Goal: Obtain resource: Download file/media

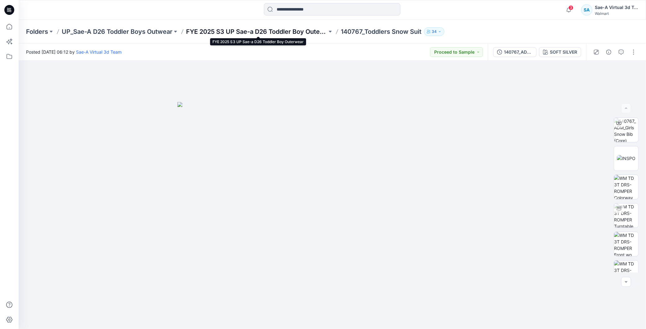
click at [281, 33] on p "FYE 2025 S3 UP Sae-a D26 Toddler Boy Outerwear" at bounding box center [256, 31] width 141 height 9
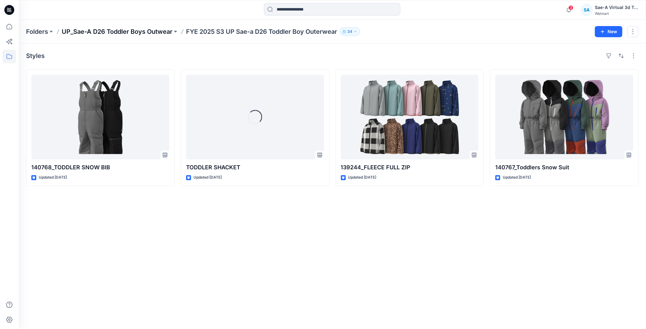
click at [147, 32] on p "UP_Sae-A D26 Toddler Boys Outwear" at bounding box center [117, 31] width 111 height 9
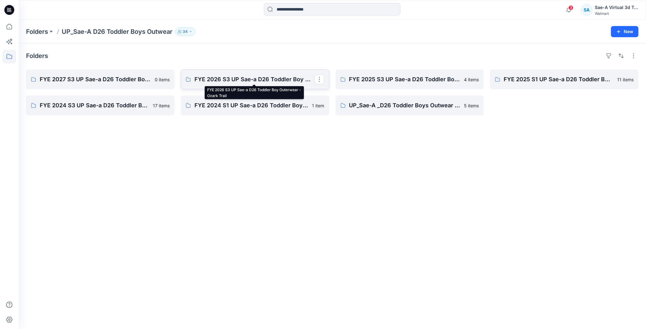
click at [263, 76] on p "FYE 2026 S3 UP Sae-a D26 Toddler Boy Outerwear - Ozark Trail" at bounding box center [255, 79] width 120 height 9
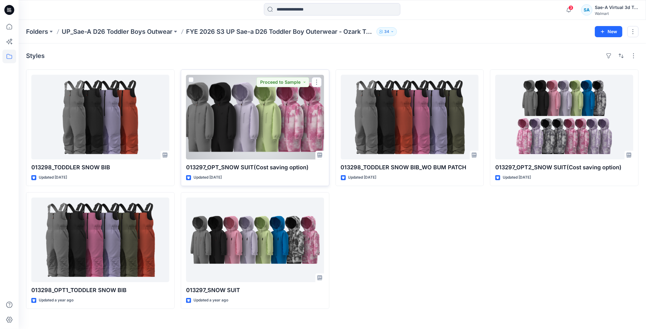
click at [244, 126] on div at bounding box center [255, 117] width 138 height 85
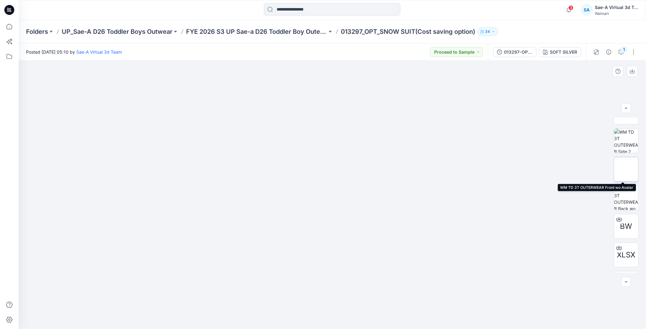
scroll to position [69, 0]
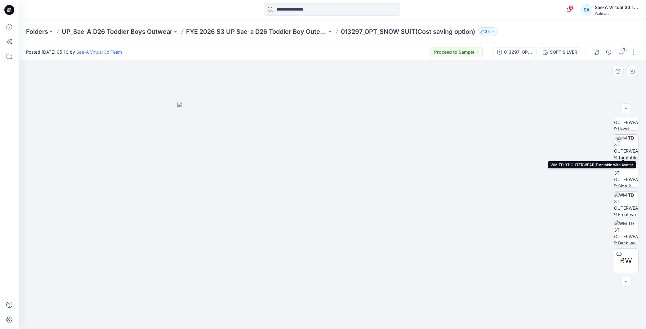
click at [281, 146] on img at bounding box center [627, 147] width 24 height 24
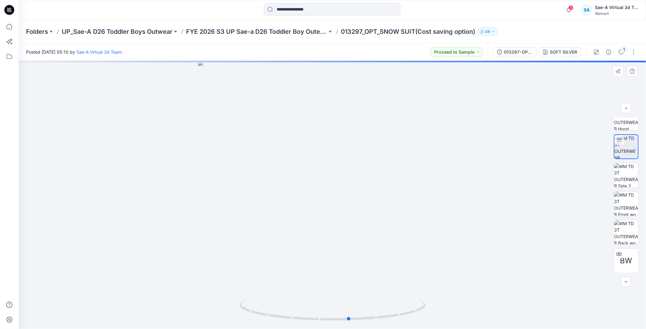
drag, startPoint x: 368, startPoint y: 323, endPoint x: 385, endPoint y: 293, distance: 34.1
click at [281, 157] on div at bounding box center [333, 195] width 628 height 268
drag, startPoint x: 342, startPoint y: 110, endPoint x: 346, endPoint y: 261, distance: 151.5
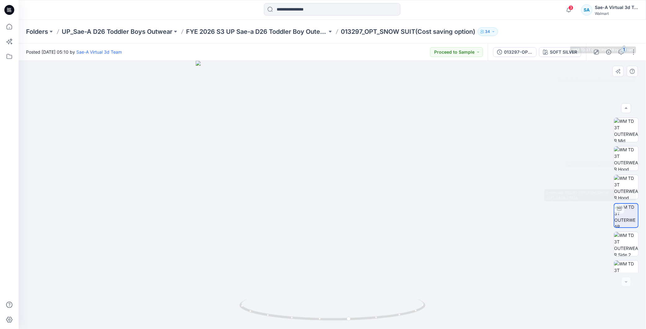
scroll to position [155, 0]
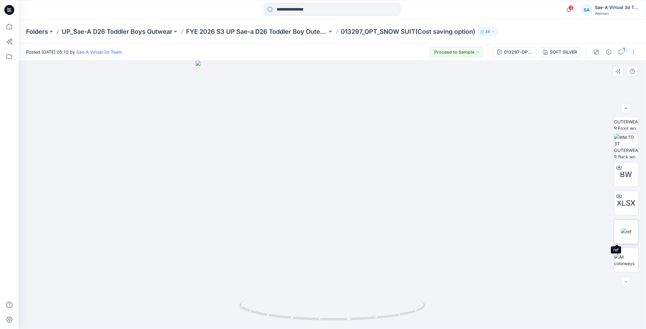
click at [281, 157] on img at bounding box center [626, 231] width 11 height 7
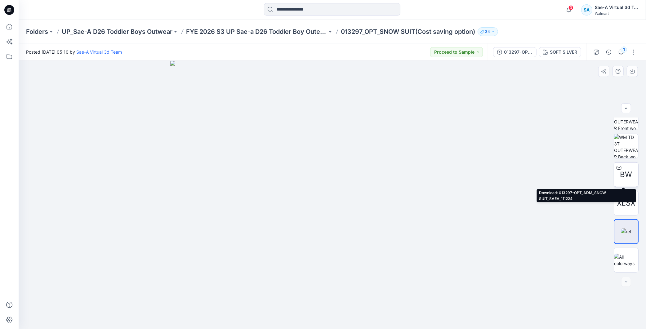
click at [281, 157] on icon at bounding box center [619, 167] width 5 height 5
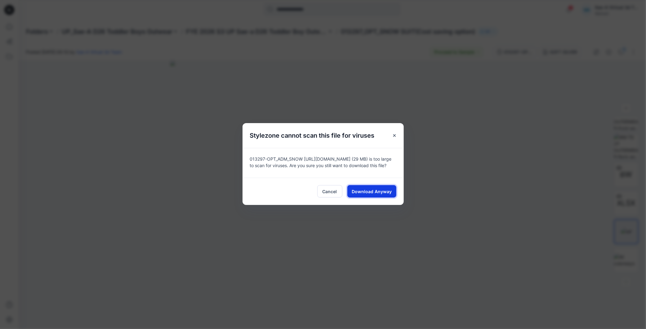
click at [281, 157] on span "Download Anyway" at bounding box center [372, 191] width 40 height 7
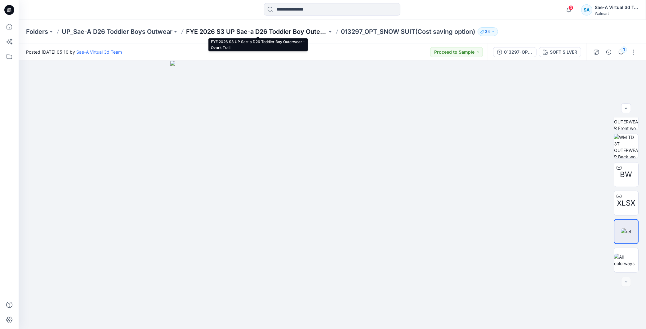
click at [281, 29] on p "FYE 2026 S3 UP Sae-a D26 Toddler Boy Outerwear - Ozark Trail" at bounding box center [256, 31] width 141 height 9
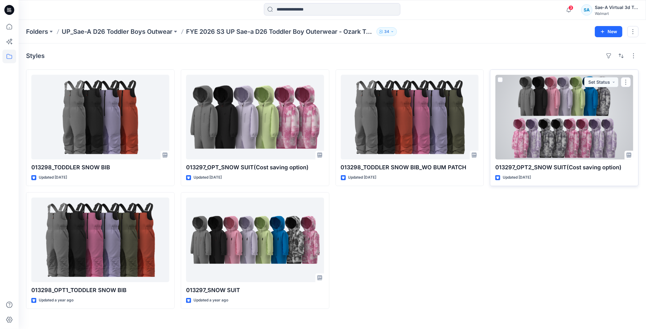
click at [281, 133] on div at bounding box center [565, 117] width 138 height 85
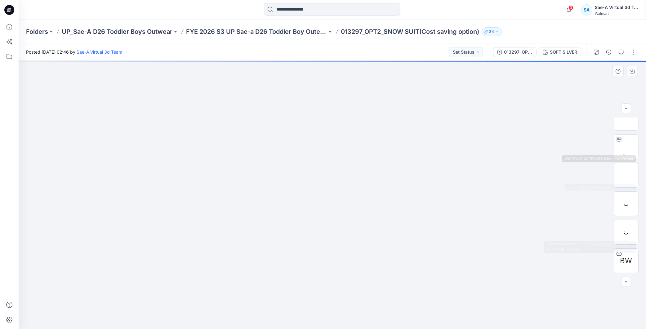
scroll to position [126, 0]
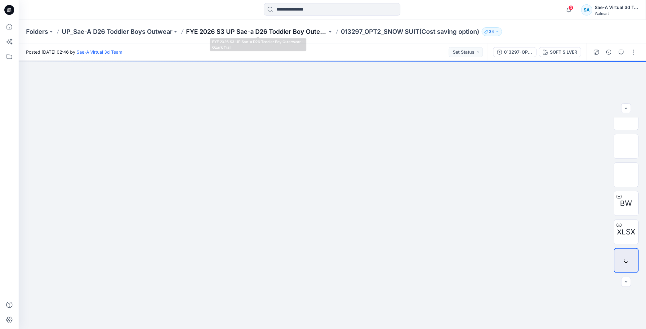
click at [281, 30] on p "FYE 2026 S3 UP Sae-a D26 Toddler Boy Outerwear - Ozark Trail" at bounding box center [256, 31] width 141 height 9
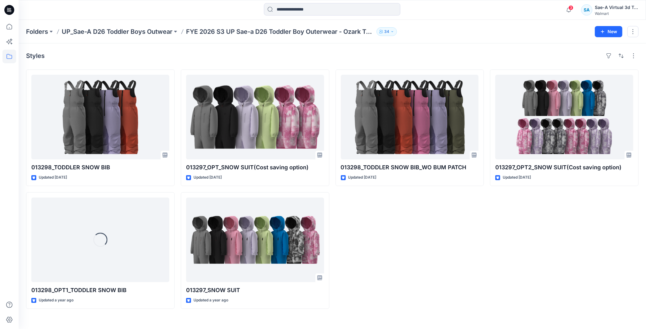
click at [281, 157] on div "013298_TODDLER SNOW BIB_WO BUM PATCH Updated [DATE]" at bounding box center [410, 190] width 149 height 240
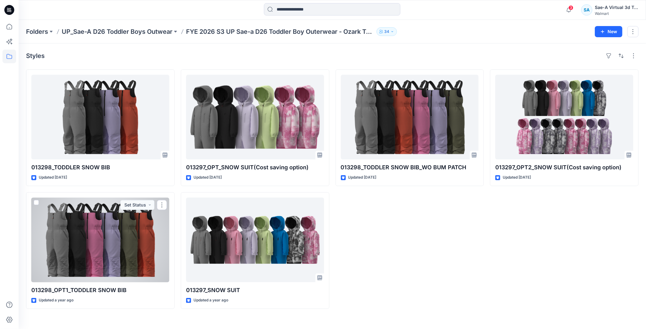
click at [83, 157] on div at bounding box center [100, 240] width 138 height 85
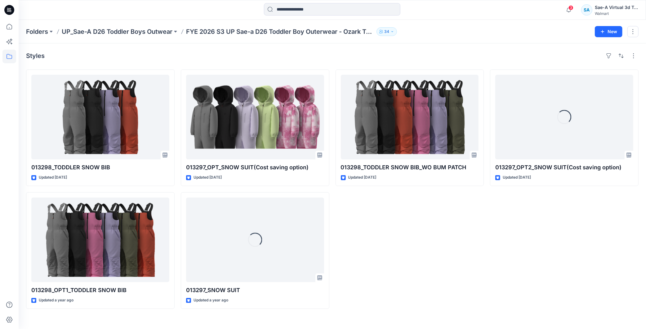
click at [281, 157] on div "013298_TODDLER SNOW BIB_WO BUM PATCH Updated [DATE]" at bounding box center [410, 190] width 149 height 240
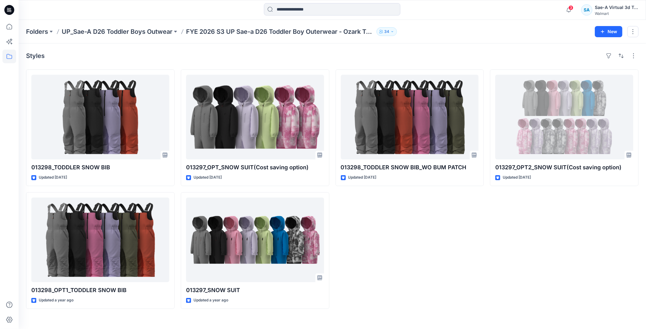
click at [281, 157] on div "013297_OPT2_SNOW SUIT(Cost saving option) Updated [DATE]" at bounding box center [564, 190] width 149 height 240
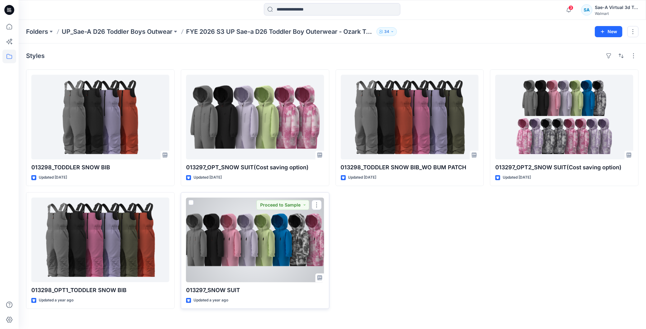
click at [259, 157] on div at bounding box center [255, 240] width 138 height 85
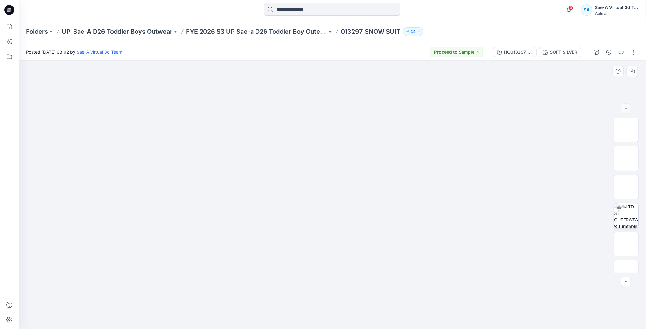
click at [281, 157] on img at bounding box center [627, 216] width 24 height 24
drag, startPoint x: 367, startPoint y: 313, endPoint x: 463, endPoint y: 246, distance: 117.6
click at [281, 157] on div at bounding box center [333, 195] width 628 height 268
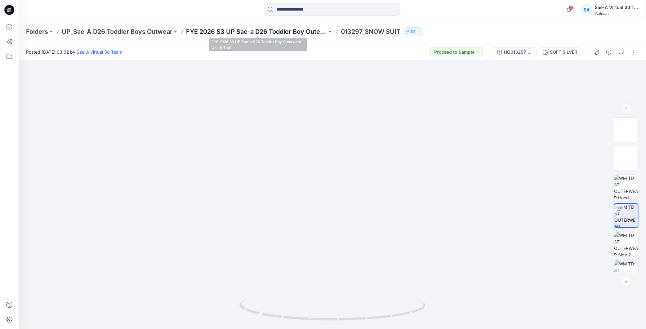
click at [281, 33] on p "FYE 2026 S3 UP Sae-a D26 Toddler Boy Outerwear - Ozark Trail" at bounding box center [256, 31] width 141 height 9
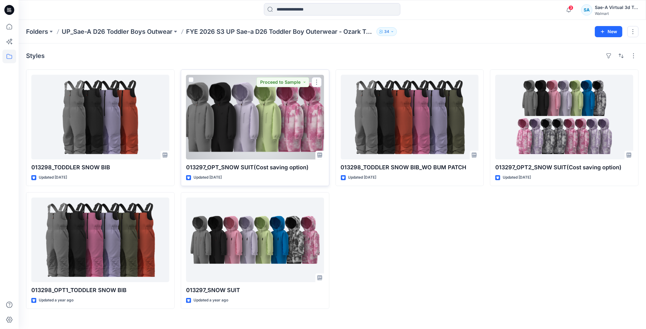
click at [255, 123] on div at bounding box center [255, 117] width 138 height 85
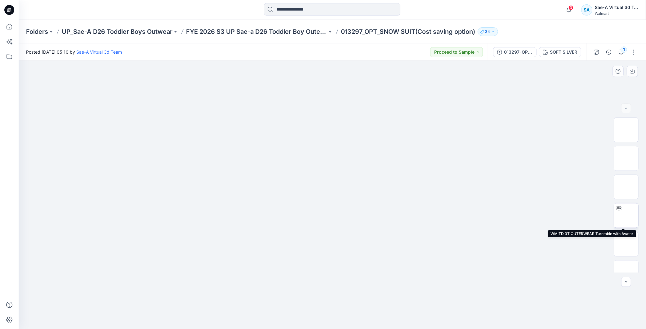
click at [281, 157] on img at bounding box center [627, 216] width 0 height 0
drag, startPoint x: 384, startPoint y: 324, endPoint x: 485, endPoint y: 307, distance: 103.3
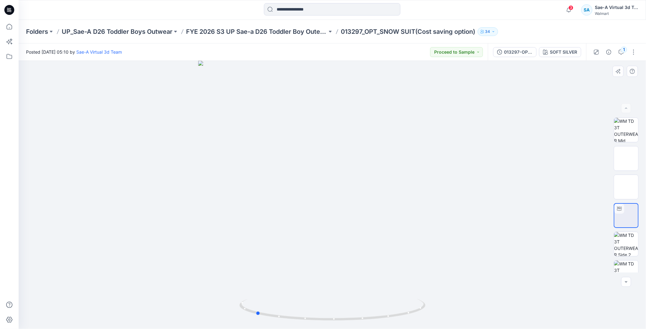
click at [281, 157] on div at bounding box center [333, 195] width 628 height 268
drag, startPoint x: 359, startPoint y: 323, endPoint x: 312, endPoint y: 321, distance: 47.5
click at [281, 157] on icon at bounding box center [334, 310] width 188 height 23
drag, startPoint x: 401, startPoint y: 315, endPoint x: 476, endPoint y: 306, distance: 75.6
click at [281, 157] on div at bounding box center [333, 195] width 628 height 268
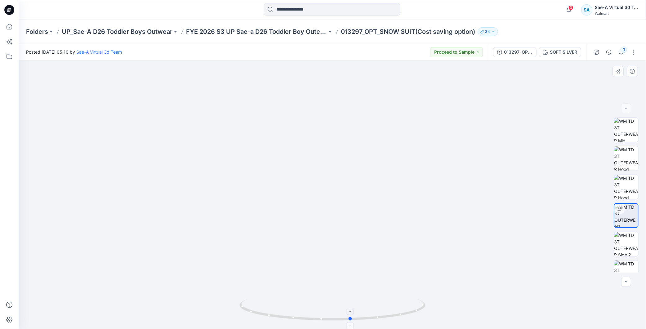
drag, startPoint x: 346, startPoint y: 318, endPoint x: 307, endPoint y: 321, distance: 39.3
click at [281, 157] on icon at bounding box center [334, 310] width 188 height 23
click at [281, 35] on p "FYE 2026 S3 UP Sae-a D26 Toddler Boy Outerwear - Ozark Trail" at bounding box center [256, 31] width 141 height 9
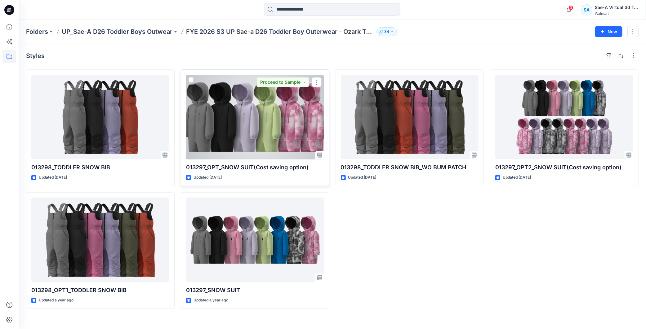
click at [277, 109] on div at bounding box center [255, 117] width 138 height 85
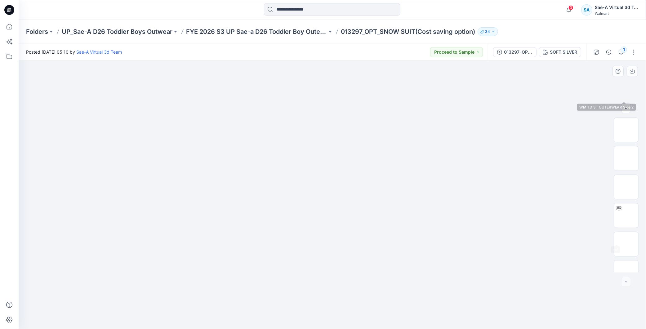
scroll to position [155, 0]
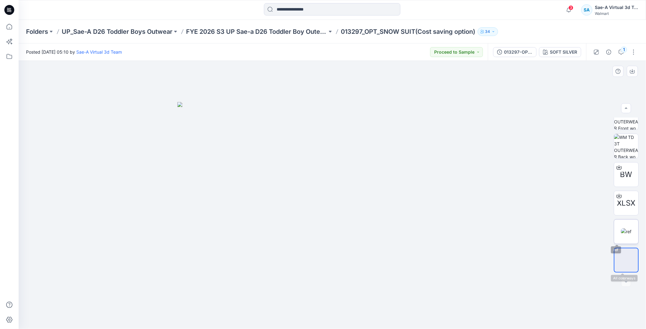
click at [281, 157] on img at bounding box center [626, 231] width 11 height 7
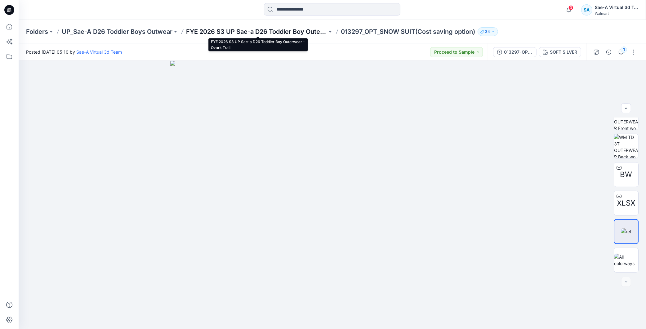
click at [278, 33] on p "FYE 2026 S3 UP Sae-a D26 Toddler Boy Outerwear - Ozark Trail" at bounding box center [256, 31] width 141 height 9
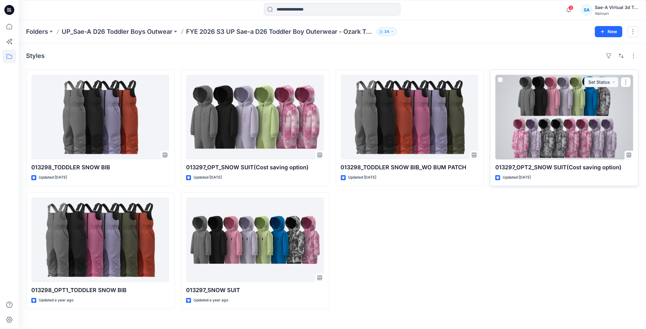
click at [281, 124] on div at bounding box center [565, 117] width 138 height 85
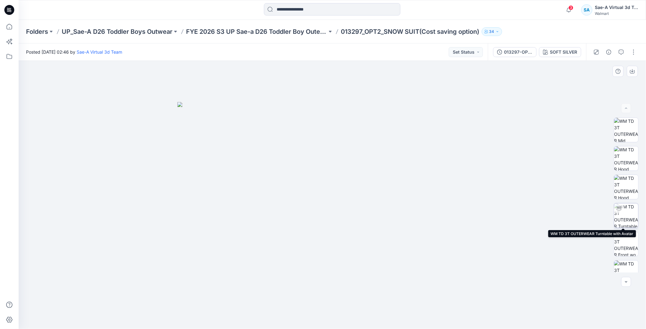
click at [281, 157] on img at bounding box center [627, 216] width 24 height 24
